Goal: Information Seeking & Learning: Check status

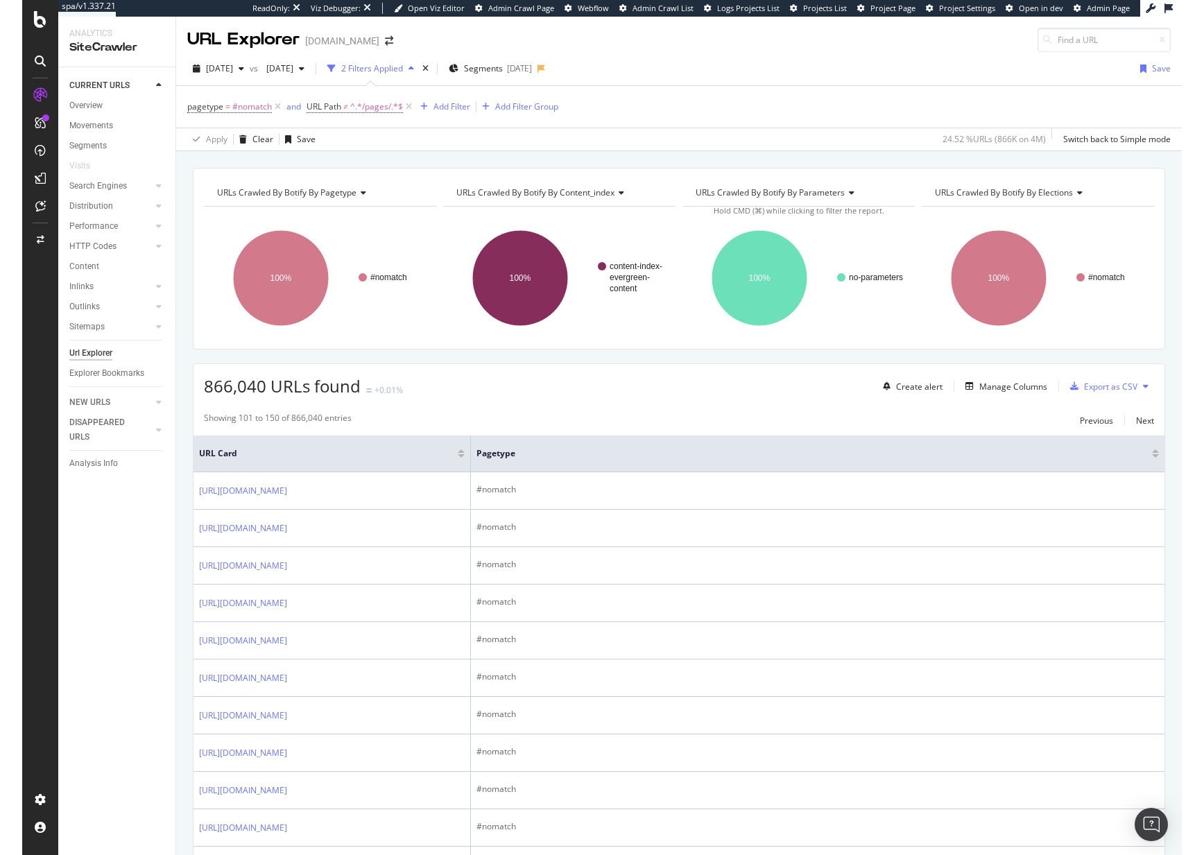
scroll to position [2323, 0]
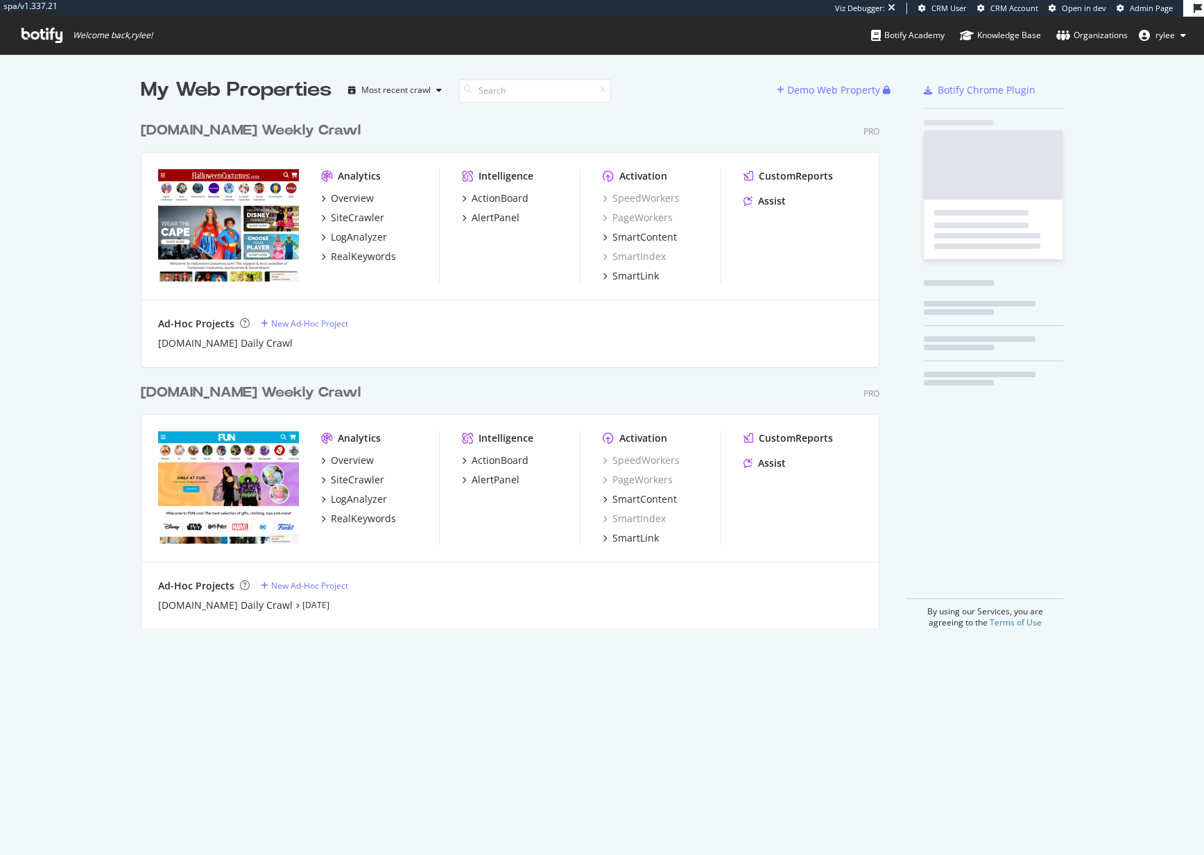
scroll to position [524, 750]
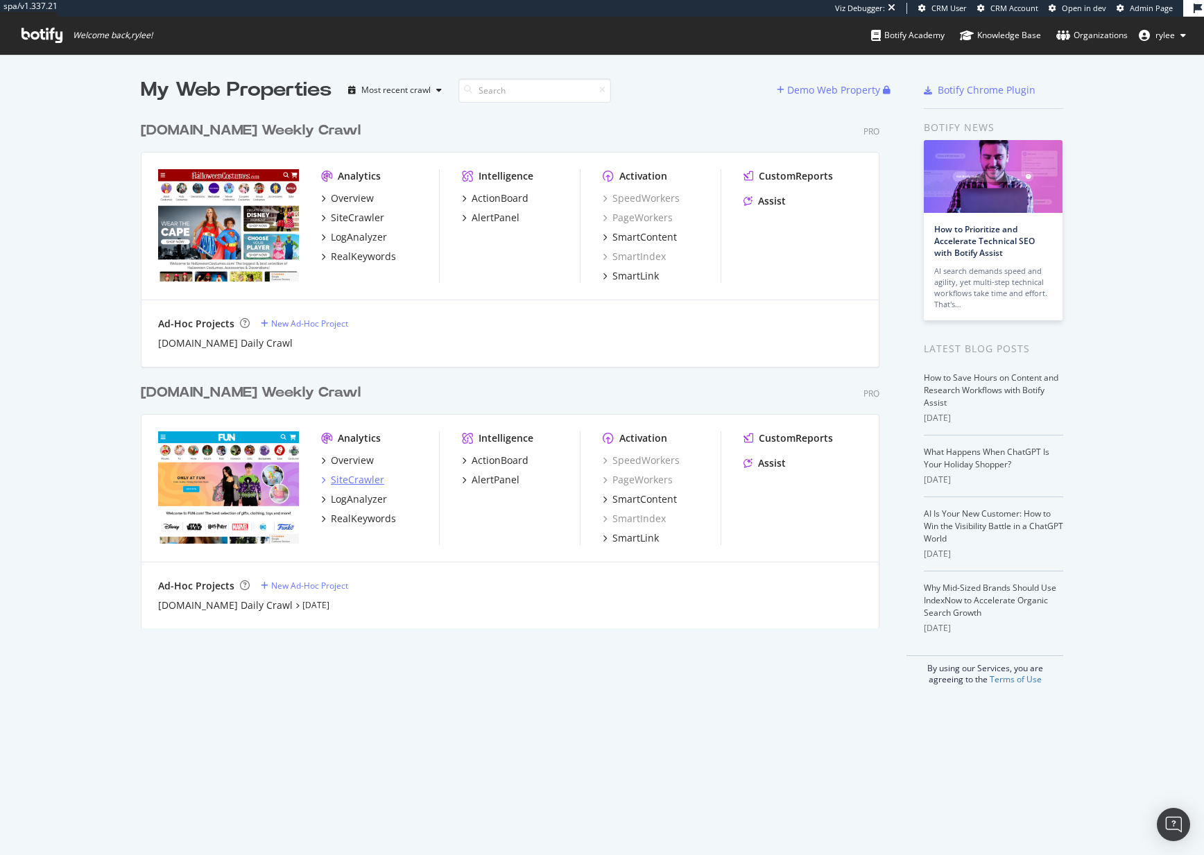
click at [367, 481] on div "SiteCrawler" at bounding box center [357, 480] width 53 height 14
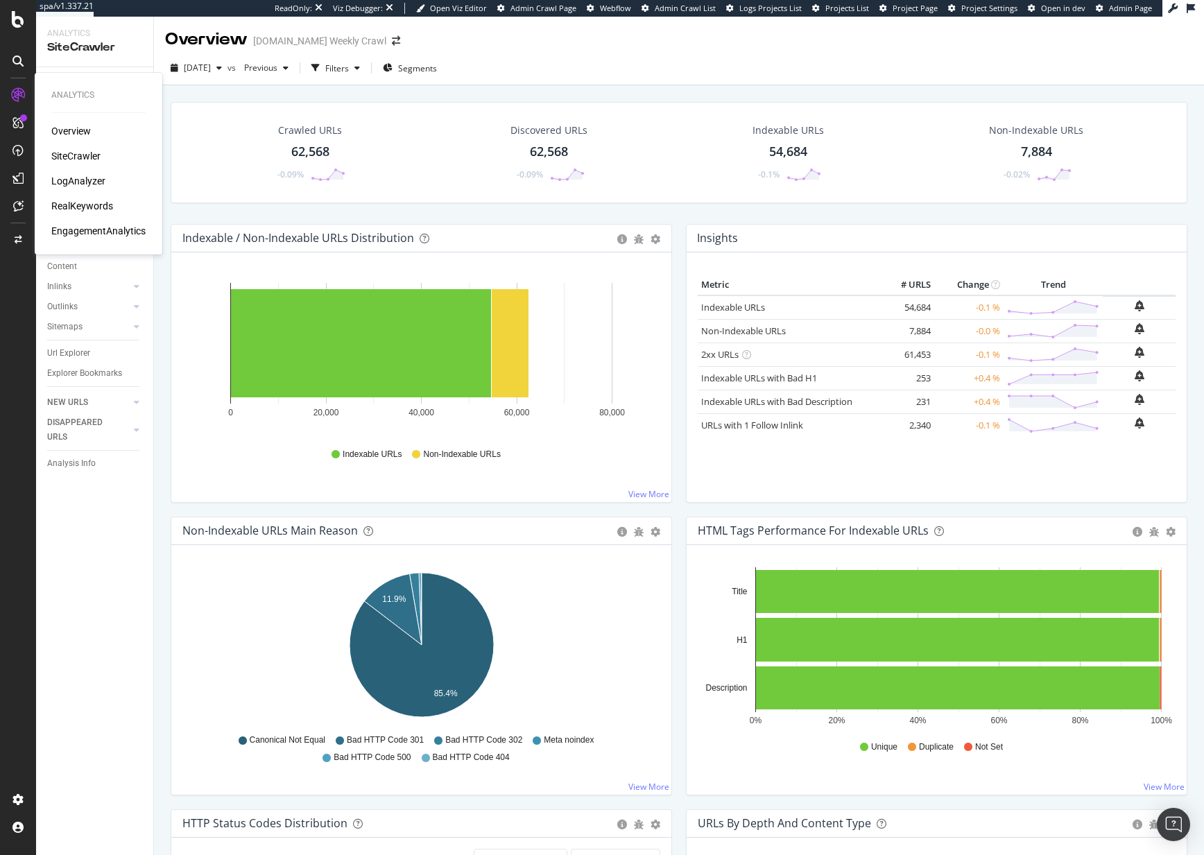
click at [76, 196] on div "Overview SiteCrawler LogAnalyzer RealKeywords EngagementAnalytics" at bounding box center [98, 181] width 94 height 114
click at [76, 202] on div "RealKeywords" at bounding box center [82, 206] width 62 height 14
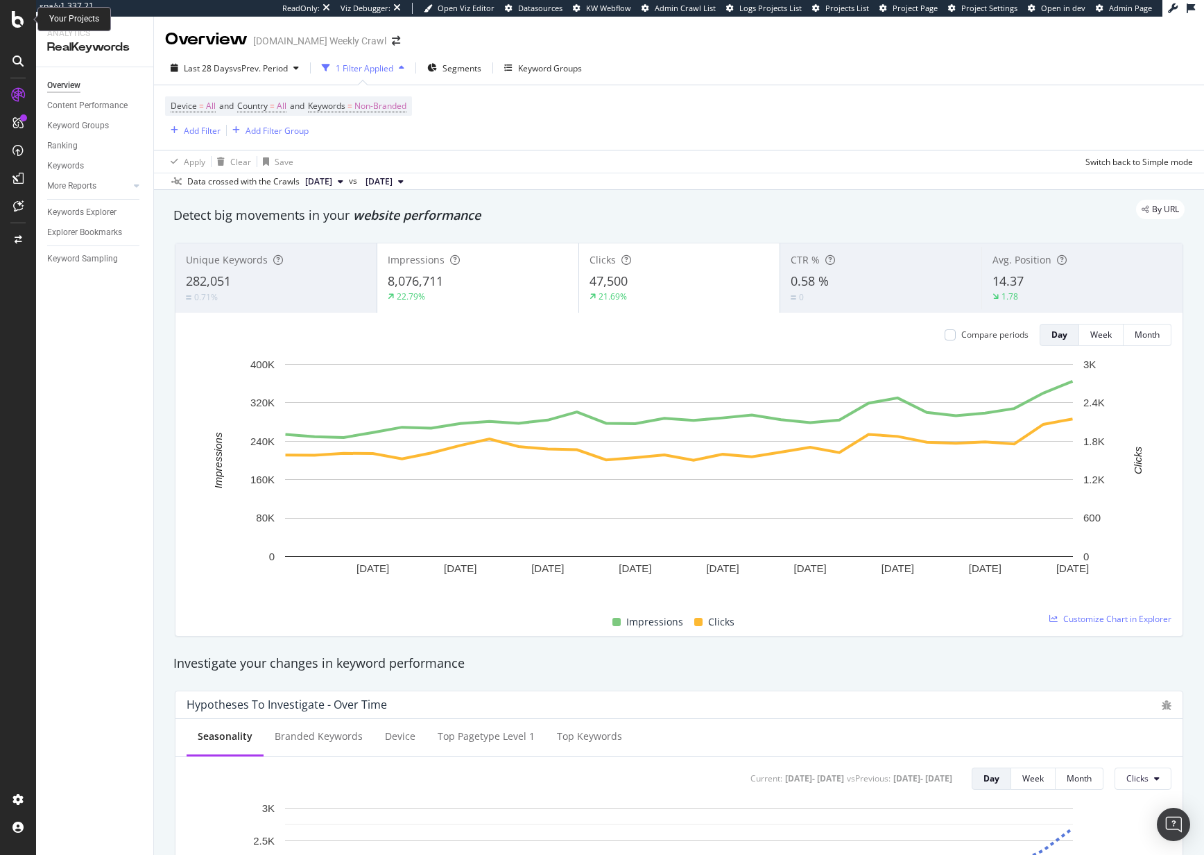
click at [20, 24] on icon at bounding box center [18, 19] width 12 height 17
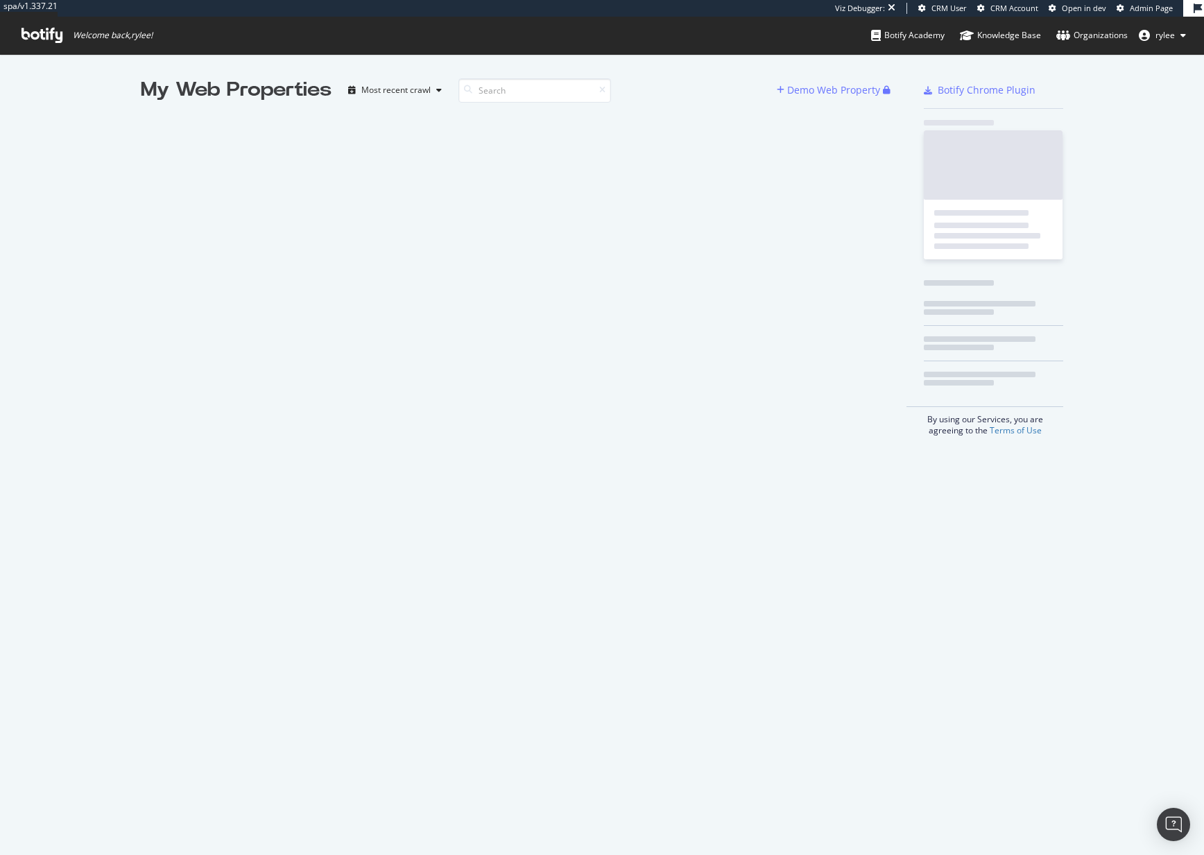
scroll to position [855, 1204]
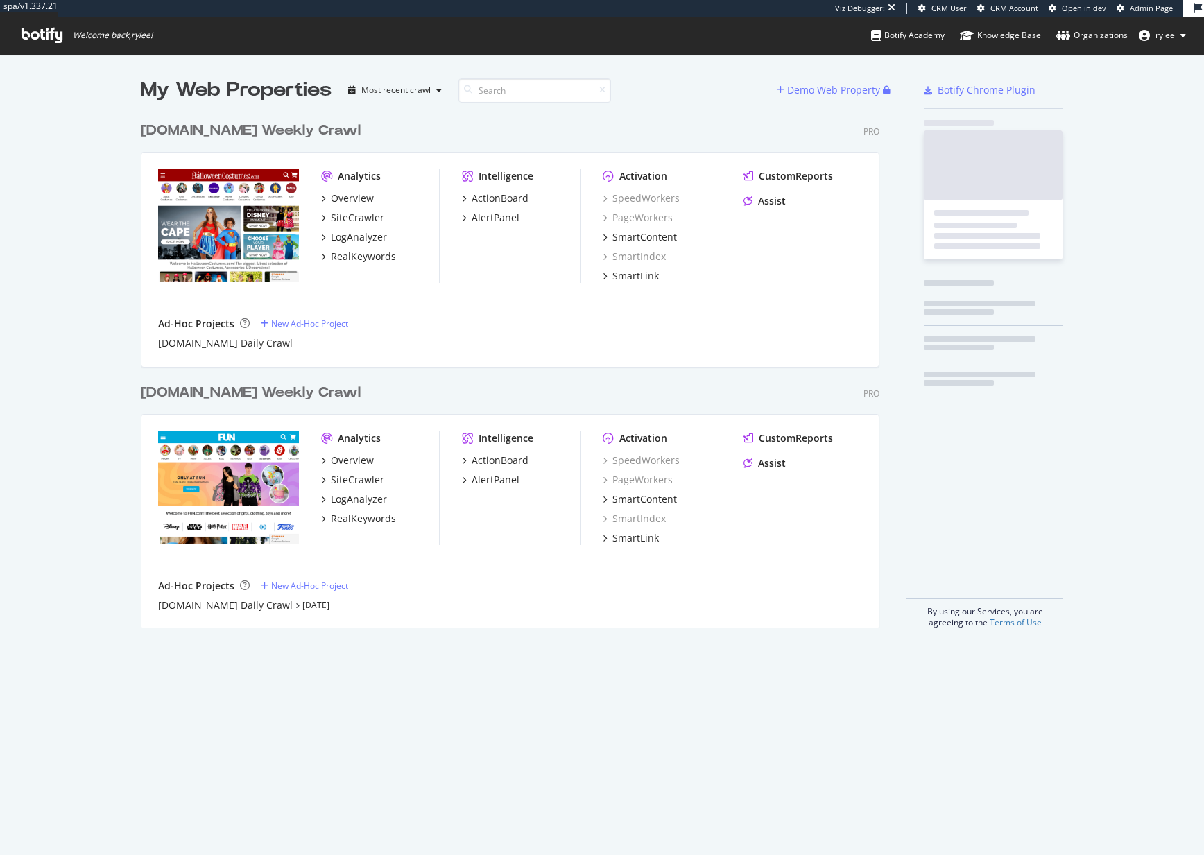
scroll to position [524, 750]
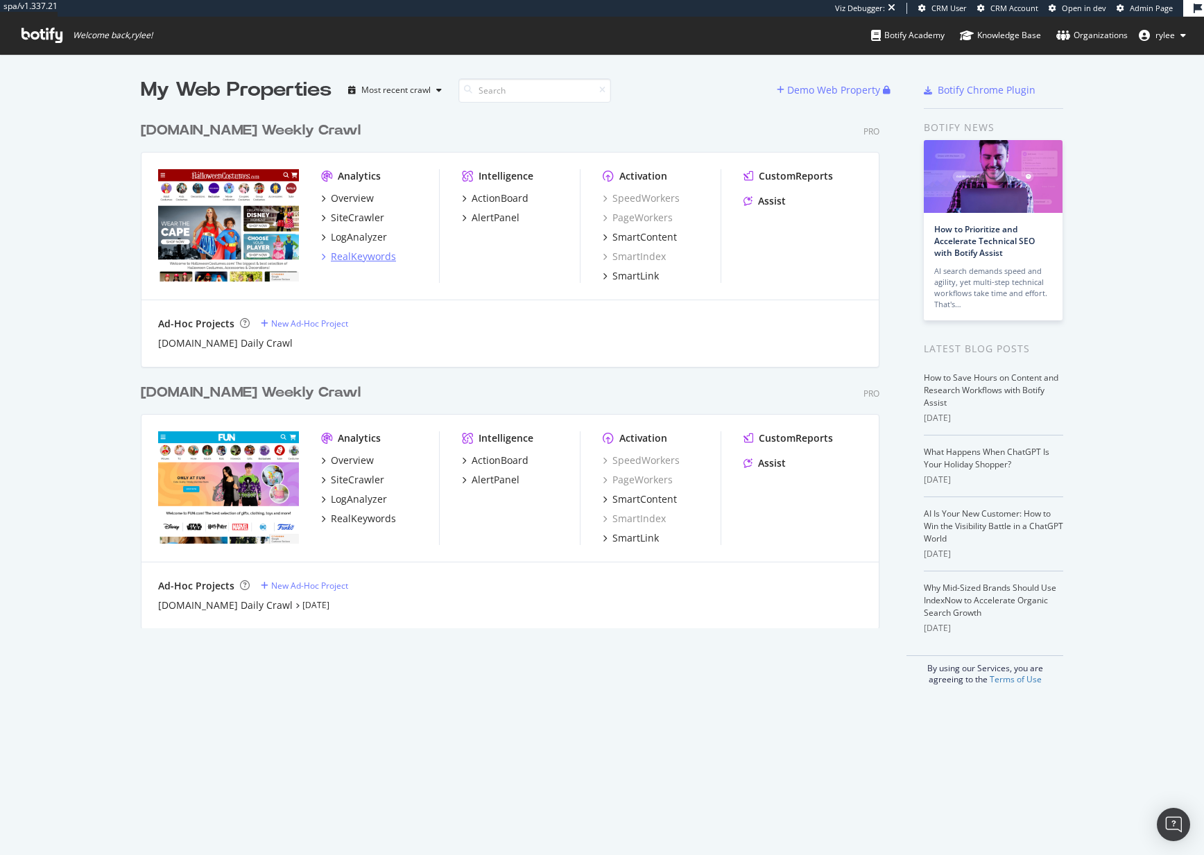
click at [353, 252] on div "RealKeywords" at bounding box center [363, 257] width 65 height 14
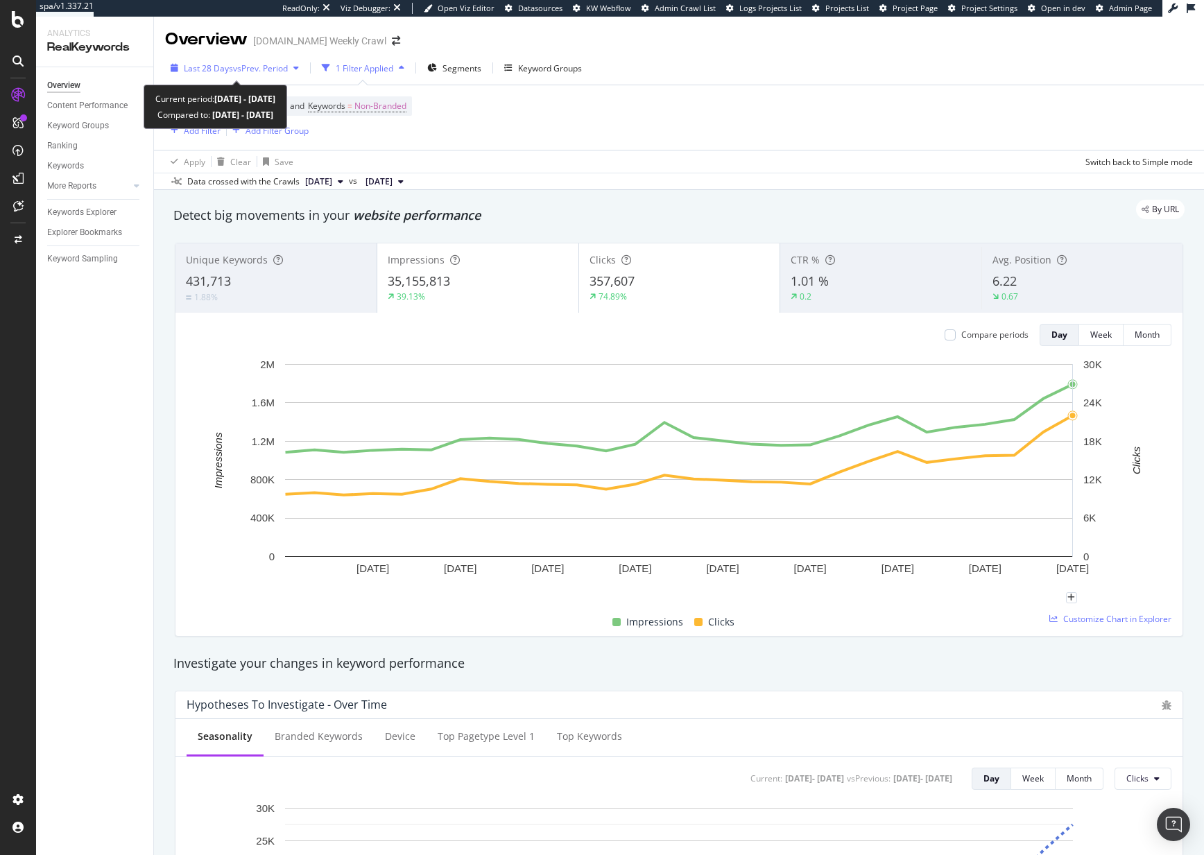
click at [291, 67] on div "button" at bounding box center [296, 68] width 17 height 8
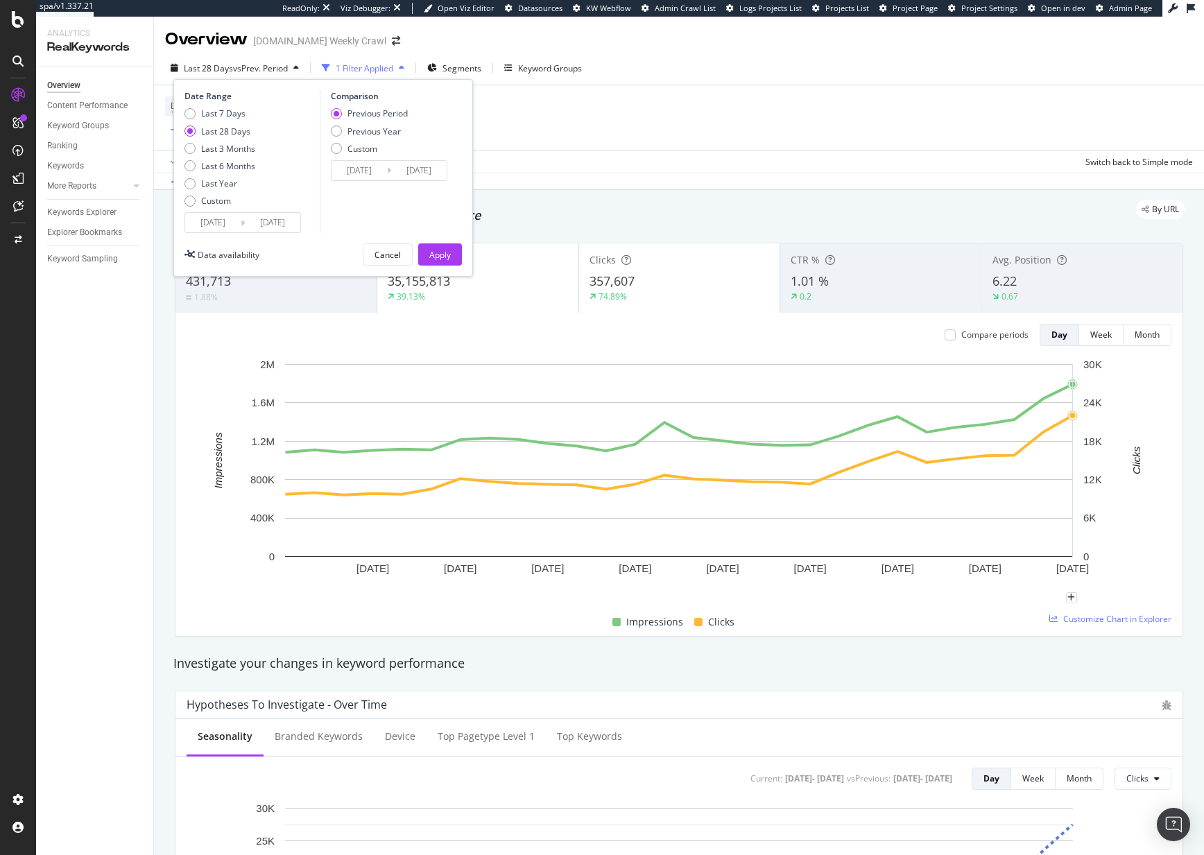
click at [353, 137] on div "Previous Period Previous Year Custom" at bounding box center [369, 134] width 77 height 52
click at [368, 128] on div "Previous Year" at bounding box center [374, 132] width 53 height 12
type input "2024/08/12"
type input "2024/09/08"
click at [450, 255] on div "Apply" at bounding box center [440, 255] width 22 height 12
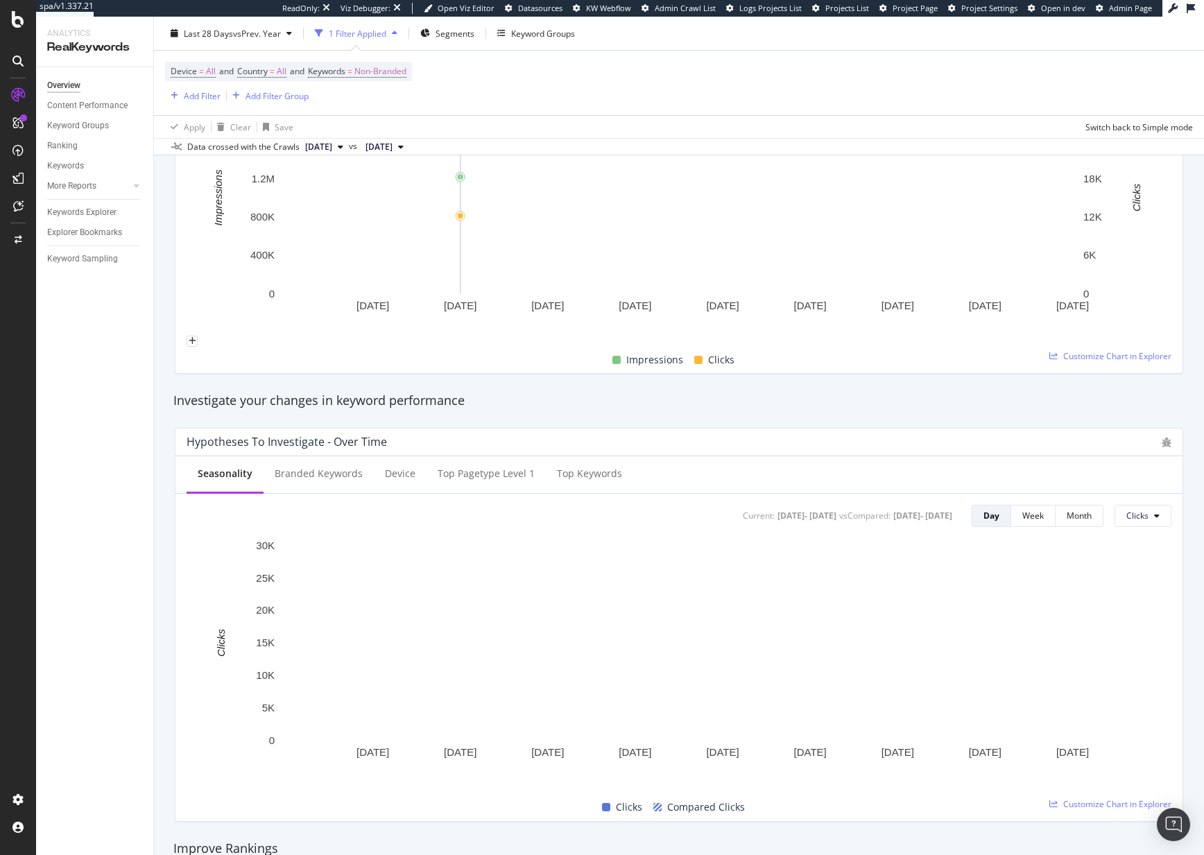
scroll to position [266, 0]
